Goal: Task Accomplishment & Management: Use online tool/utility

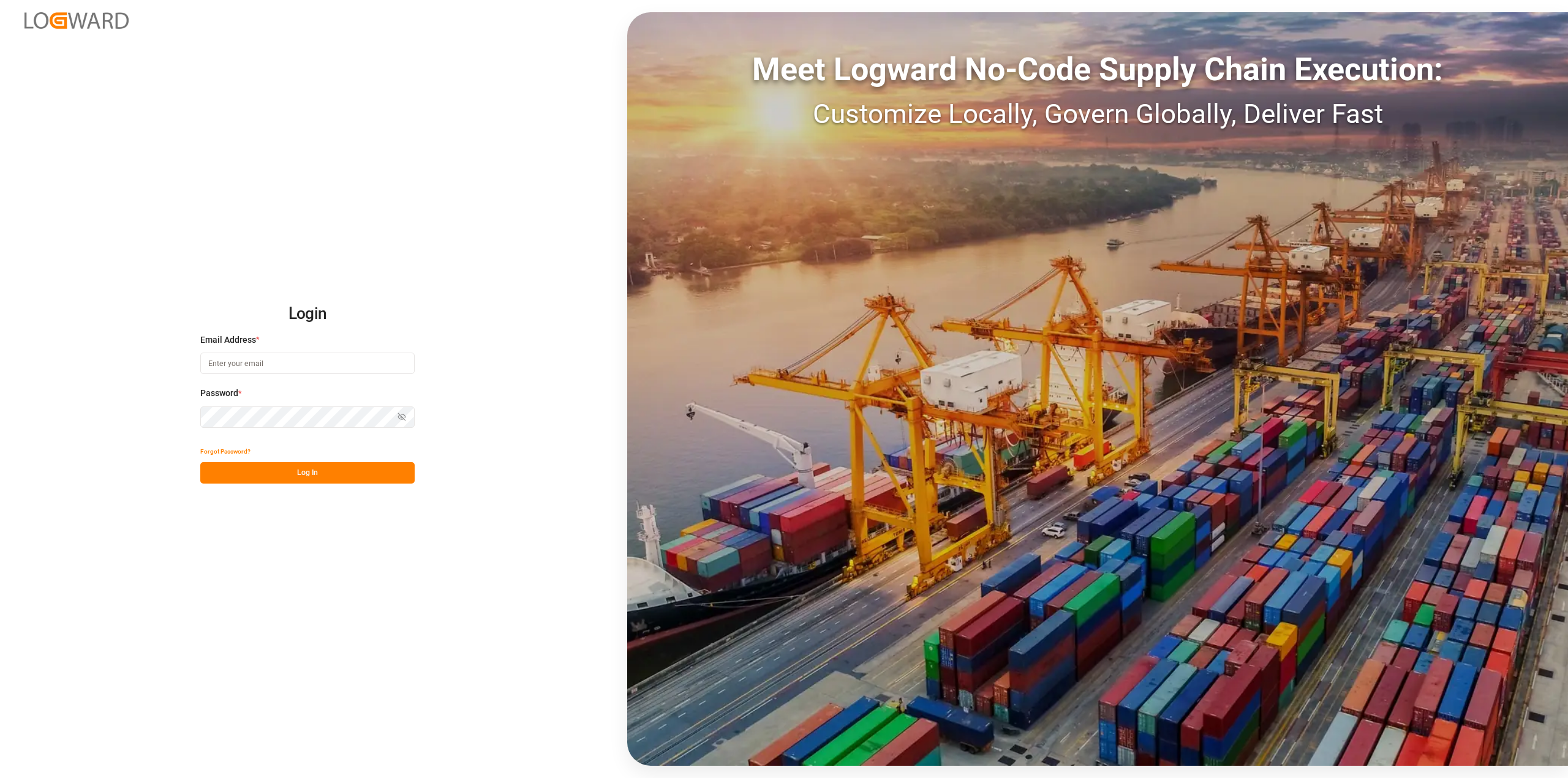
click at [251, 360] on input at bounding box center [307, 363] width 215 height 22
type input "[PERSON_NAME][EMAIL_ADDRESS][PERSON_NAME][DOMAIN_NAME]"
click at [296, 480] on button "Log In" at bounding box center [307, 473] width 215 height 22
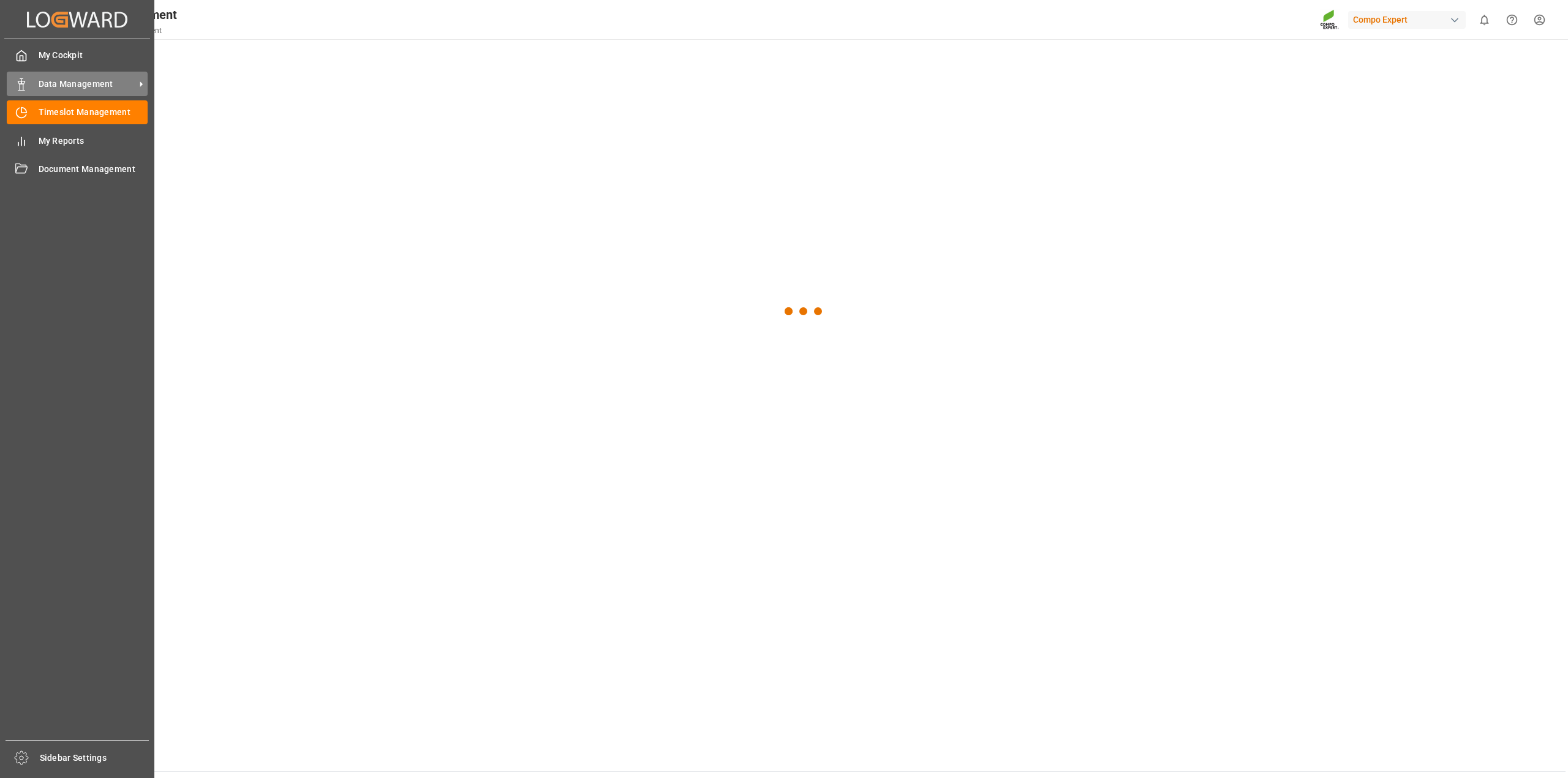
click at [43, 78] on span "Data Management" at bounding box center [87, 85] width 97 height 13
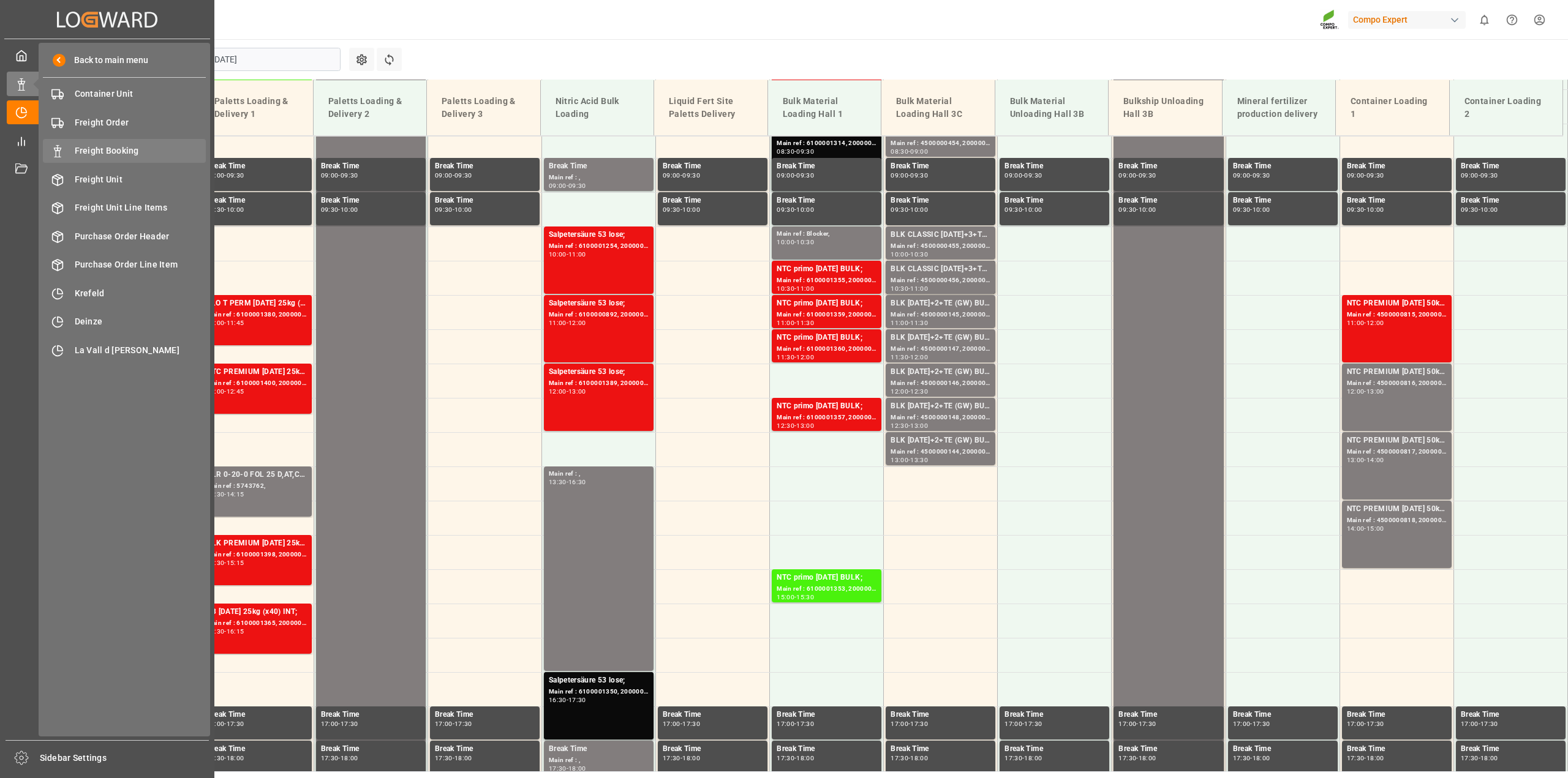
scroll to position [691, 0]
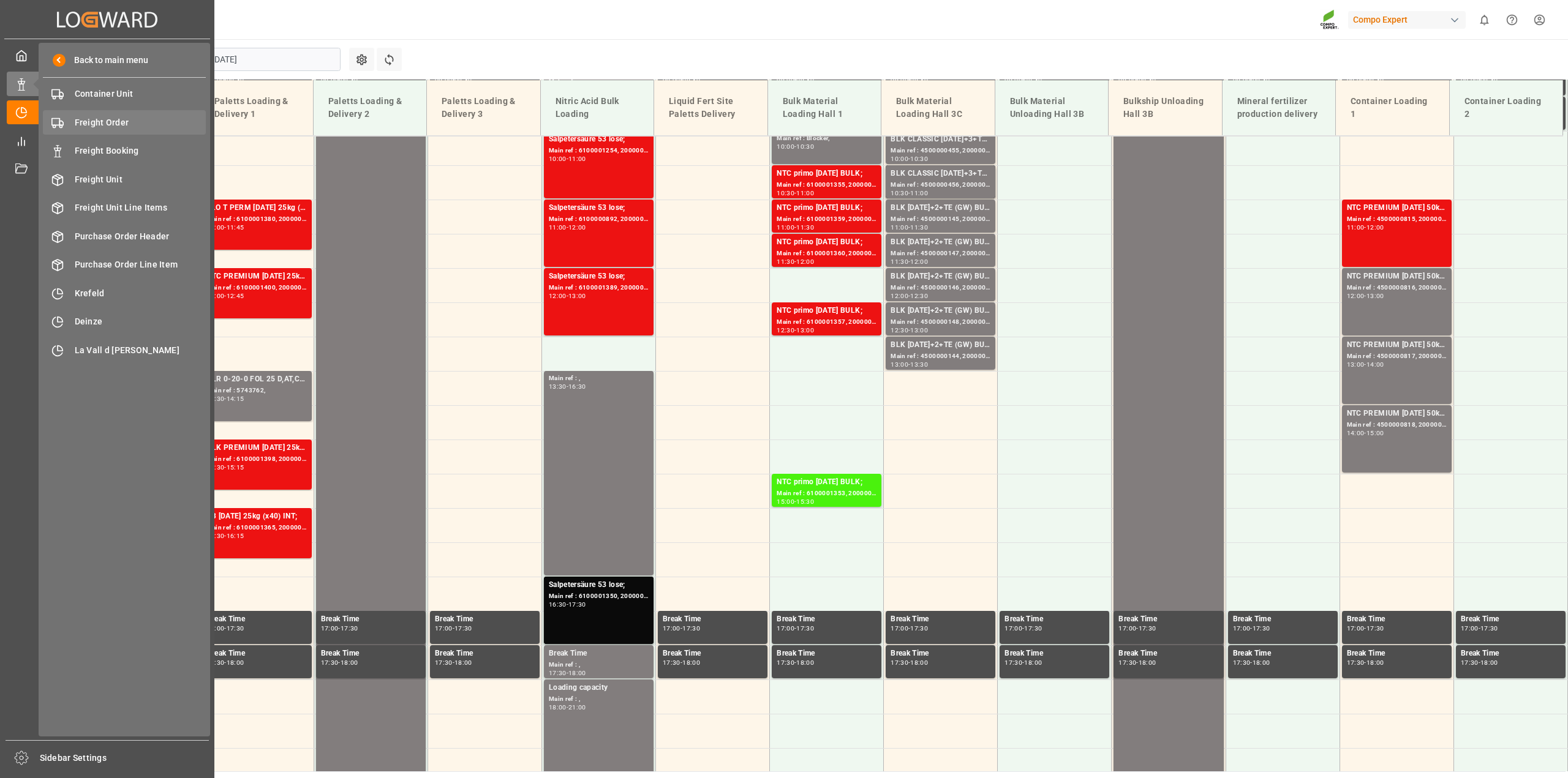
click at [104, 124] on span "Freight Order" at bounding box center [140, 123] width 132 height 13
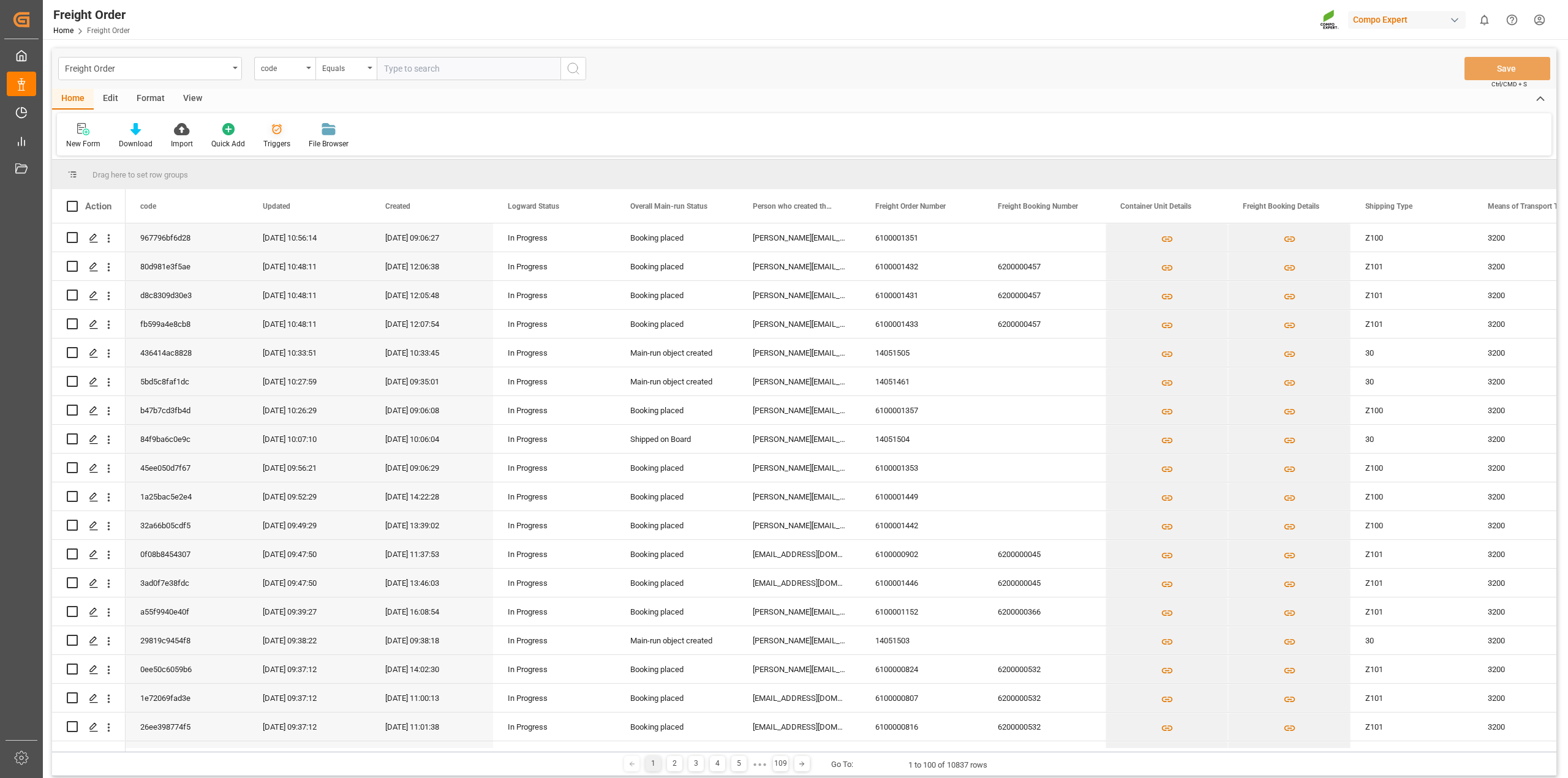
click at [280, 139] on div "Triggers" at bounding box center [277, 144] width 27 height 11
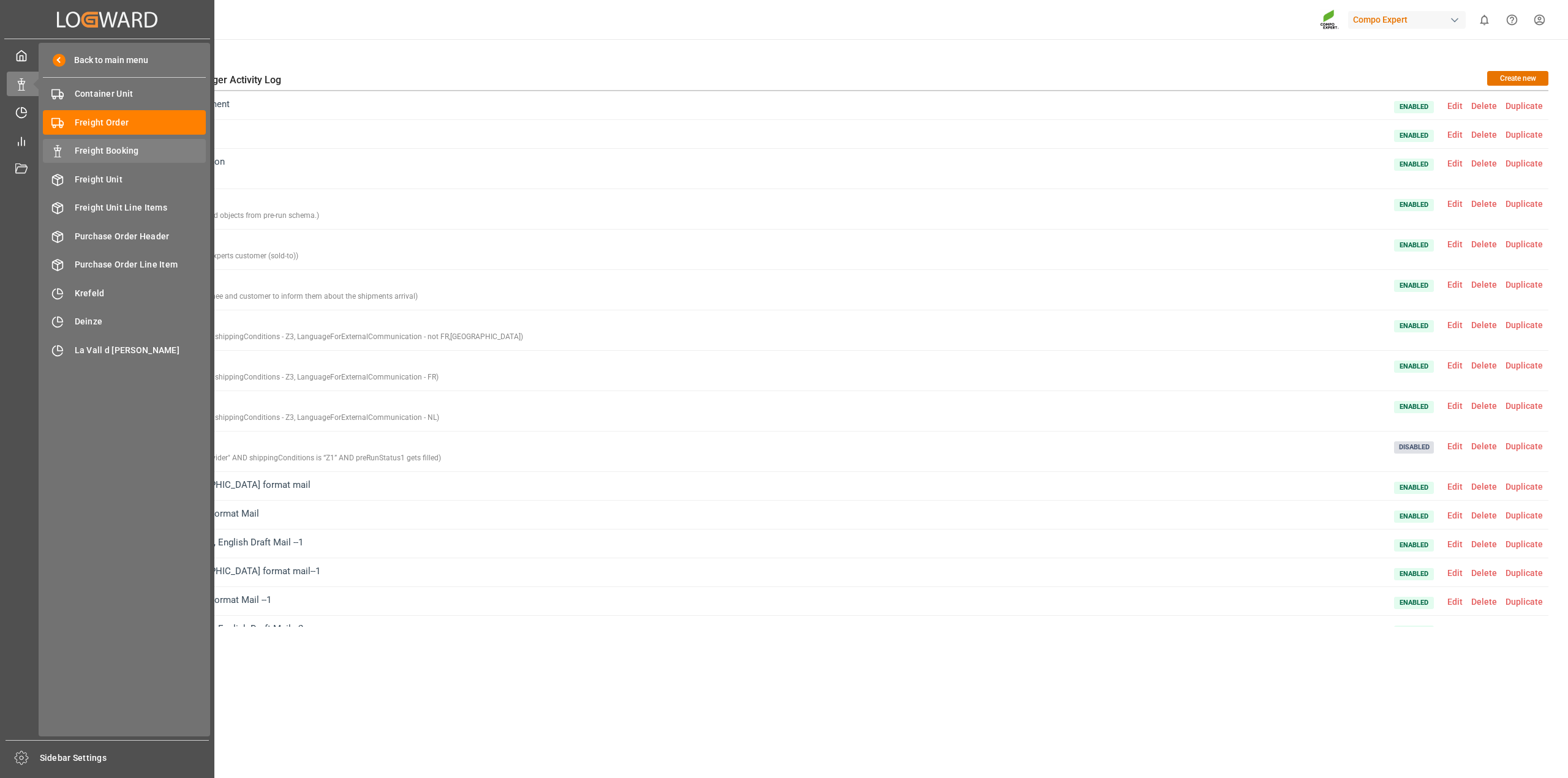
click at [142, 147] on span "Freight Booking" at bounding box center [140, 151] width 132 height 13
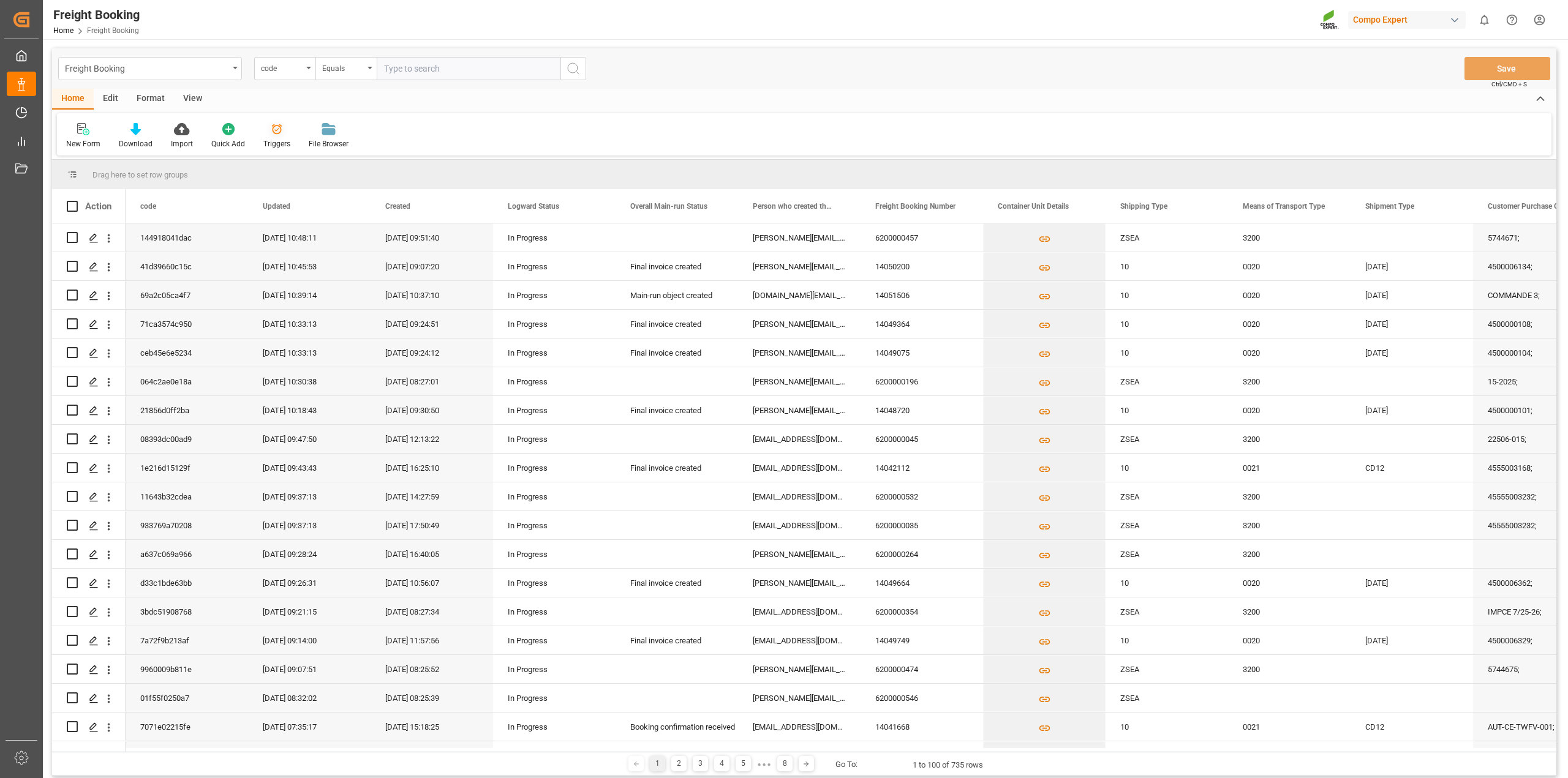
click at [268, 136] on div "Triggers" at bounding box center [277, 136] width 46 height 27
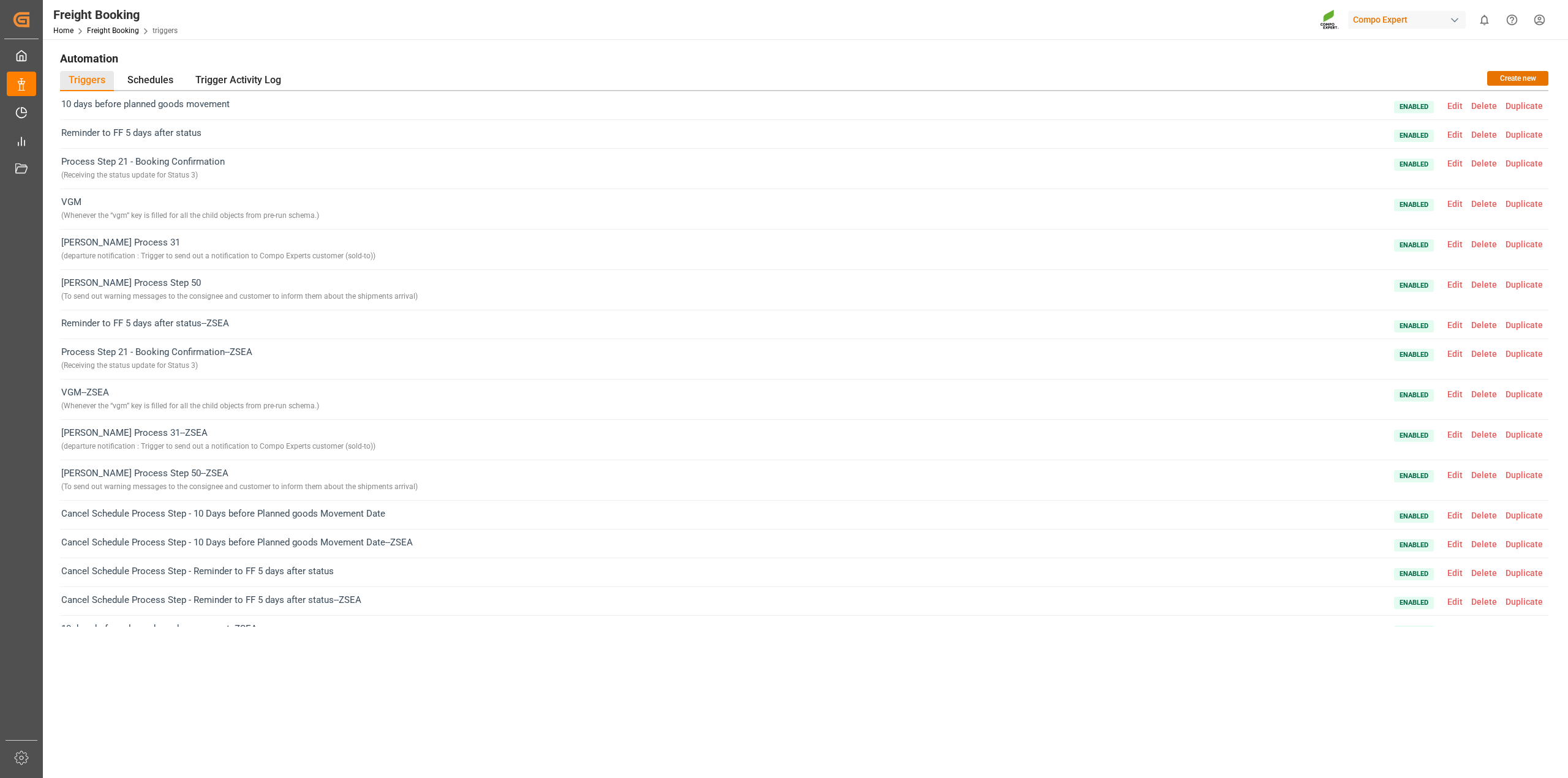
click at [1452, 396] on span "Edit" at bounding box center [1455, 394] width 24 height 10
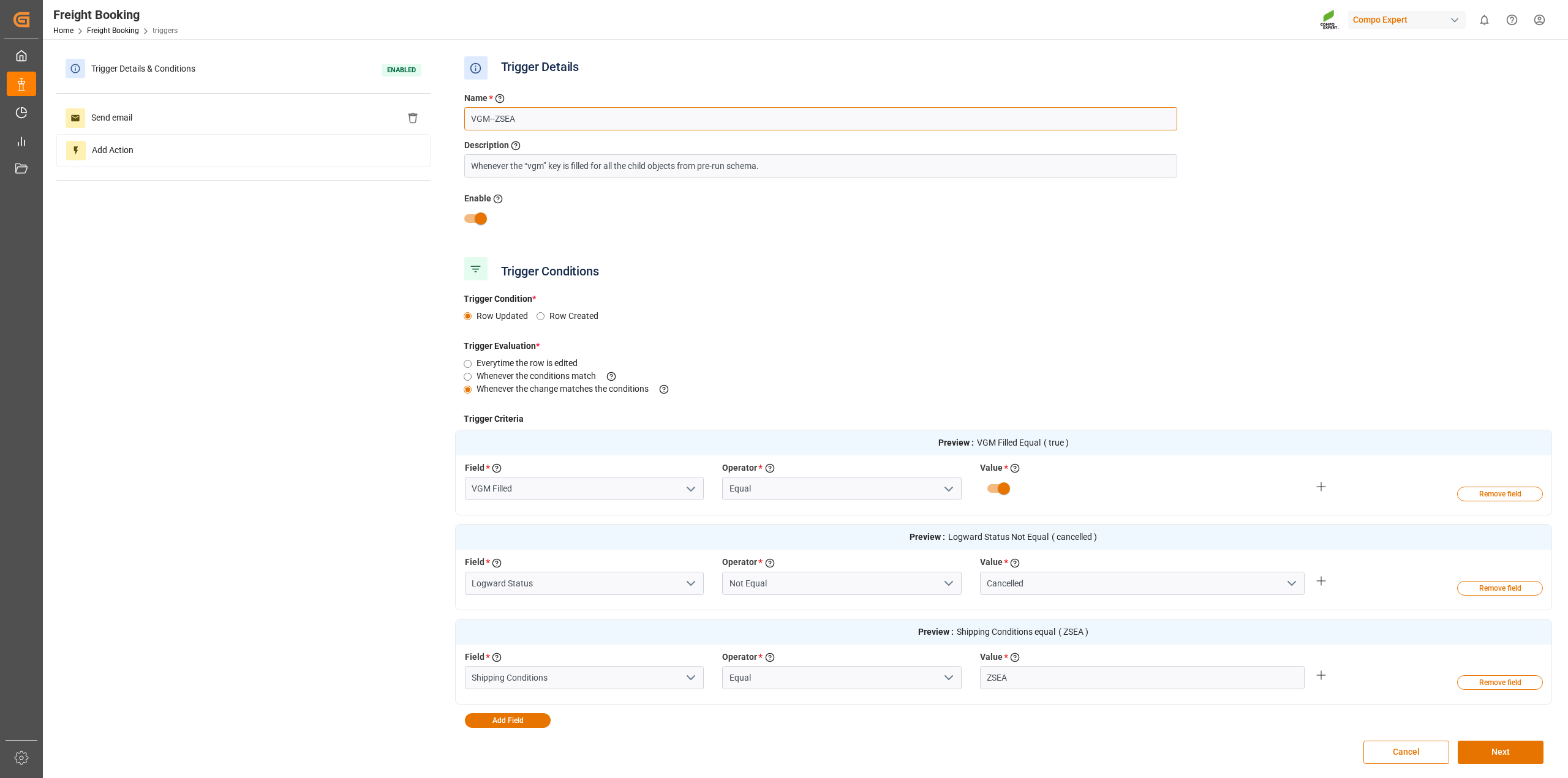
drag, startPoint x: 540, startPoint y: 120, endPoint x: 468, endPoint y: 118, distance: 72.0
click at [468, 118] on input "VGM--ZSEA" at bounding box center [821, 118] width 713 height 23
click at [324, 326] on div "Trigger Details & Conditions Enabled Send email Add Action Trigger Details Name…" at bounding box center [804, 415] width 1496 height 725
